Goal: Task Accomplishment & Management: Complete application form

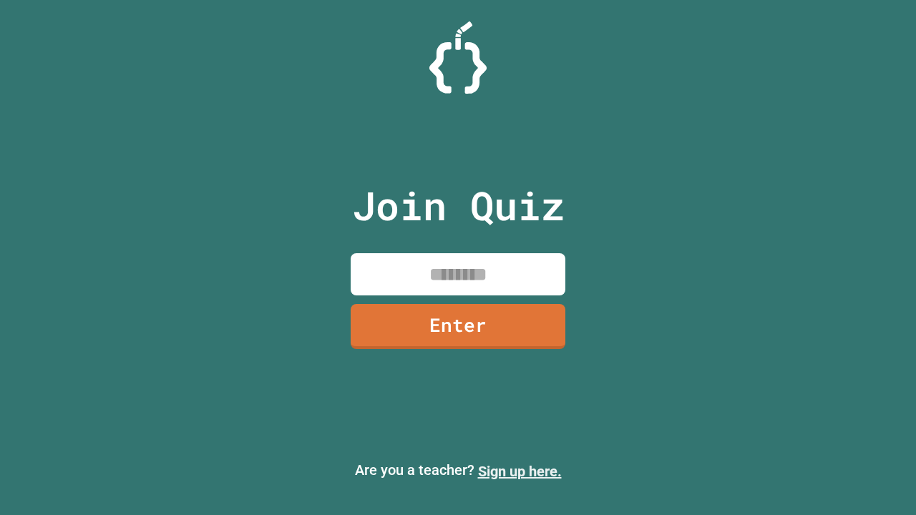
click at [520, 472] on link "Sign up here." at bounding box center [520, 471] width 84 height 17
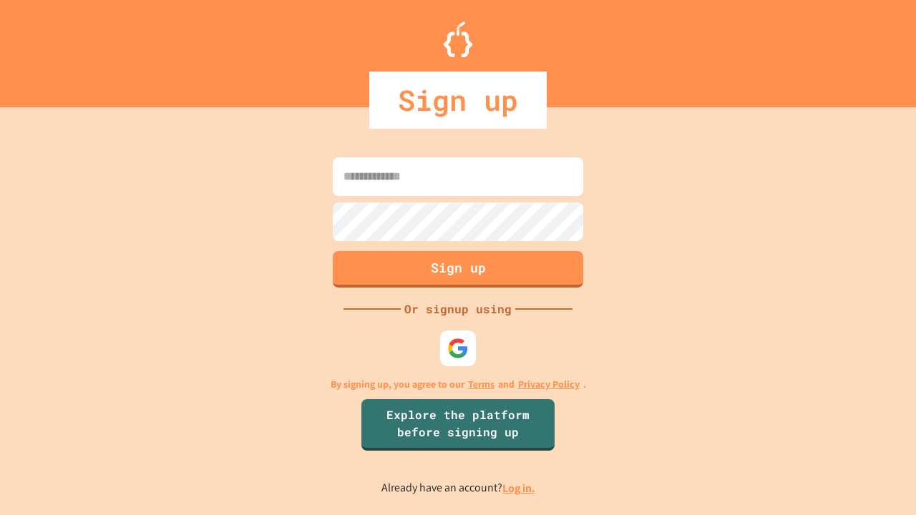
click at [520, 488] on link "Log in." at bounding box center [518, 488] width 33 height 15
